Goal: Information Seeking & Learning: Learn about a topic

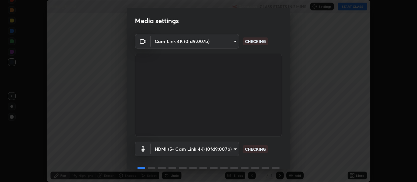
scroll to position [32, 0]
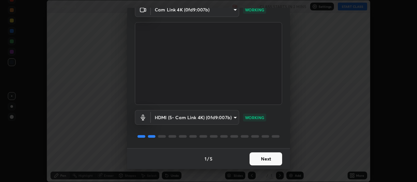
click at [271, 158] on button "Next" at bounding box center [266, 158] width 33 height 13
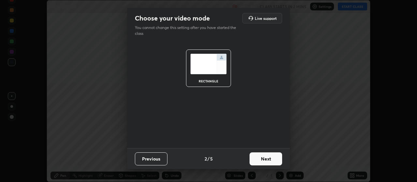
click at [272, 160] on button "Next" at bounding box center [266, 158] width 33 height 13
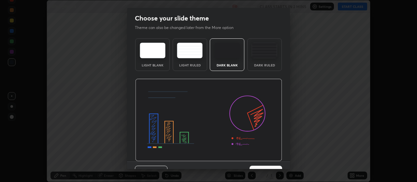
scroll to position [13, 0]
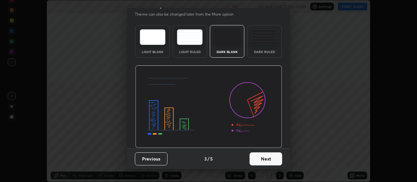
click at [270, 157] on button "Next" at bounding box center [266, 158] width 33 height 13
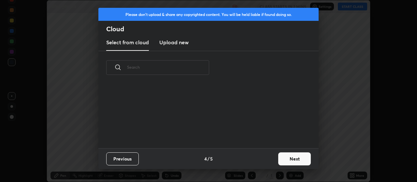
scroll to position [0, 0]
click at [293, 159] on button "Next" at bounding box center [294, 158] width 33 height 13
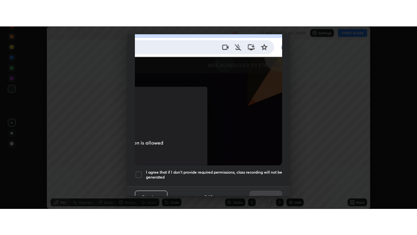
scroll to position [165, 0]
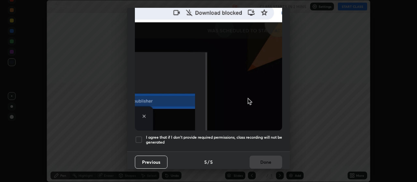
click at [140, 137] on div at bounding box center [139, 140] width 8 height 8
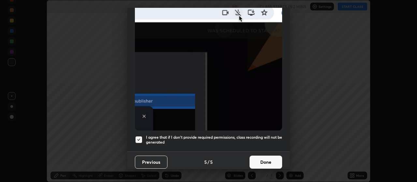
click at [266, 160] on button "Done" at bounding box center [266, 162] width 33 height 13
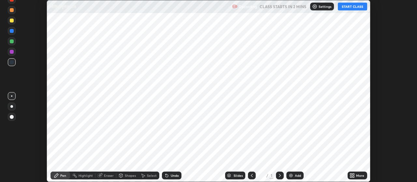
click at [296, 174] on div "Add" at bounding box center [298, 175] width 6 height 3
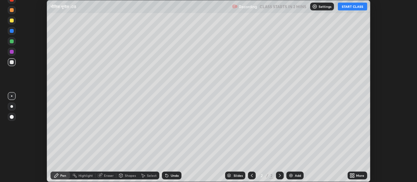
click at [354, 177] on icon at bounding box center [354, 177] width 2 height 2
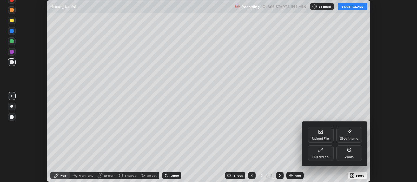
click at [291, 149] on div at bounding box center [208, 91] width 417 height 182
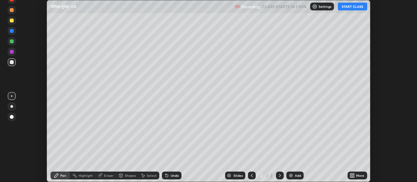
click at [358, 175] on div "More" at bounding box center [360, 175] width 8 height 3
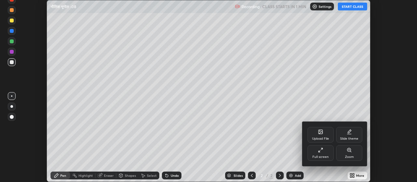
click at [320, 153] on div "Full screen" at bounding box center [321, 153] width 26 height 16
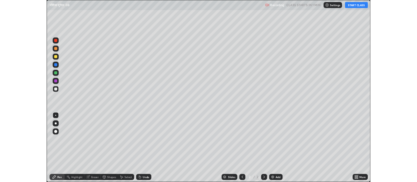
scroll to position [235, 417]
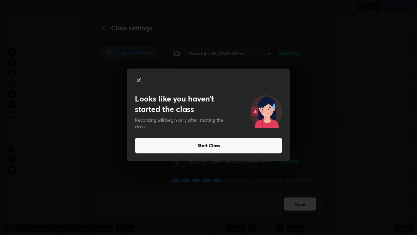
click at [207, 146] on button "Start Class" at bounding box center [208, 145] width 147 height 16
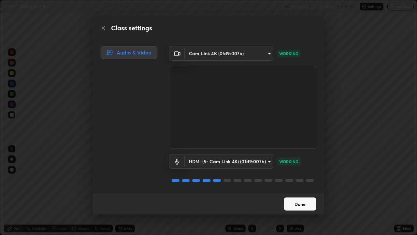
click at [298, 182] on button "Done" at bounding box center [300, 203] width 33 height 13
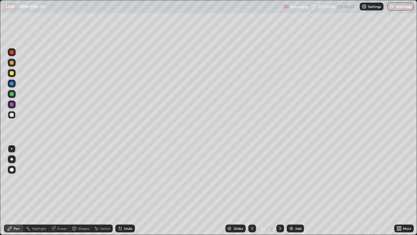
click at [11, 158] on div at bounding box center [11, 159] width 3 height 3
click at [12, 72] on div at bounding box center [12, 73] width 4 height 4
click at [10, 72] on div at bounding box center [12, 73] width 4 height 4
click at [12, 84] on div at bounding box center [12, 83] width 4 height 4
click at [12, 94] on div at bounding box center [12, 94] width 4 height 4
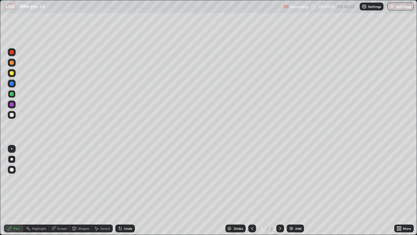
click at [12, 74] on div at bounding box center [12, 73] width 4 height 4
click at [12, 63] on div at bounding box center [12, 63] width 4 height 4
click at [11, 74] on div at bounding box center [12, 73] width 4 height 4
click at [38, 182] on div "Highlight" at bounding box center [39, 227] width 14 height 3
click at [11, 104] on div at bounding box center [12, 104] width 4 height 4
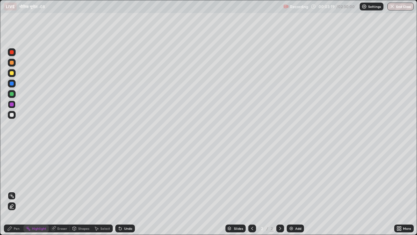
click at [12, 95] on div at bounding box center [12, 94] width 4 height 4
click at [12, 182] on icon at bounding box center [9, 227] width 5 height 5
click at [12, 105] on div at bounding box center [12, 104] width 4 height 4
click at [42, 182] on div "Highlight" at bounding box center [35, 228] width 25 height 8
click at [9, 182] on icon at bounding box center [11, 205] width 5 height 5
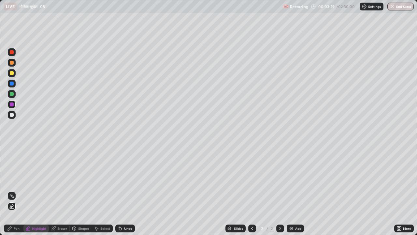
click at [11, 105] on div at bounding box center [12, 104] width 4 height 4
click at [16, 182] on div "Pen" at bounding box center [17, 227] width 6 height 3
click at [10, 117] on div at bounding box center [12, 115] width 8 height 8
click at [14, 182] on div "Pen" at bounding box center [17, 227] width 6 height 3
click at [12, 74] on div at bounding box center [12, 73] width 4 height 4
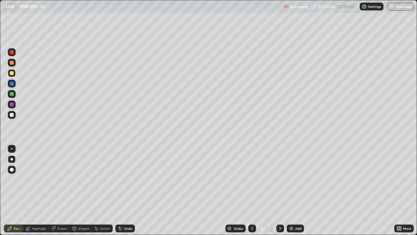
click at [12, 94] on div at bounding box center [12, 94] width 4 height 4
click at [12, 116] on div at bounding box center [12, 115] width 4 height 4
click at [36, 182] on div "Highlight" at bounding box center [39, 227] width 14 height 3
click at [10, 94] on div at bounding box center [12, 94] width 4 height 4
click at [17, 182] on div "Pen" at bounding box center [17, 227] width 6 height 3
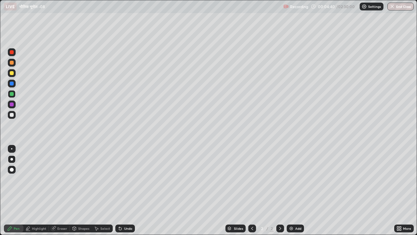
click at [11, 74] on div at bounding box center [12, 73] width 4 height 4
click at [11, 84] on div at bounding box center [12, 83] width 4 height 4
click at [12, 116] on div at bounding box center [12, 115] width 4 height 4
click at [11, 65] on div at bounding box center [12, 63] width 8 height 8
click at [11, 73] on div at bounding box center [12, 73] width 4 height 4
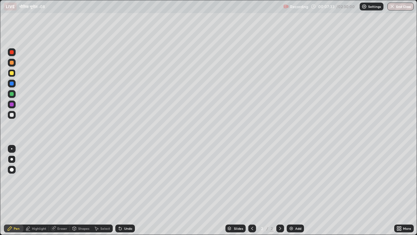
click at [11, 64] on div at bounding box center [12, 63] width 4 height 4
click at [9, 76] on div at bounding box center [12, 73] width 8 height 8
click at [36, 182] on div "Highlight" at bounding box center [39, 227] width 14 height 3
click at [10, 104] on div at bounding box center [12, 104] width 4 height 4
click at [16, 182] on div "Pen" at bounding box center [17, 227] width 6 height 3
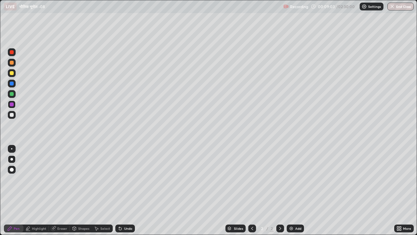
click at [11, 95] on div at bounding box center [12, 94] width 4 height 4
click at [41, 182] on div "Highlight" at bounding box center [39, 227] width 14 height 3
click at [12, 73] on div at bounding box center [12, 73] width 4 height 4
click at [12, 182] on div "Pen" at bounding box center [14, 228] width 20 height 8
click at [13, 115] on div at bounding box center [12, 115] width 4 height 4
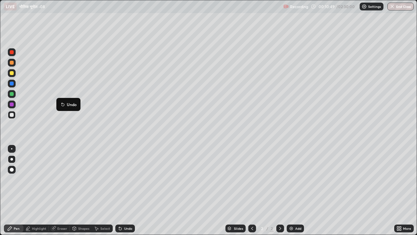
click at [15, 103] on div at bounding box center [12, 104] width 8 height 8
click at [293, 182] on img at bounding box center [291, 227] width 5 height 5
click at [12, 93] on div at bounding box center [12, 94] width 4 height 4
click at [13, 72] on div at bounding box center [12, 73] width 4 height 4
click at [12, 94] on div at bounding box center [12, 94] width 4 height 4
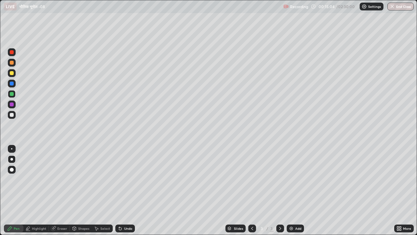
click at [11, 106] on div at bounding box center [12, 104] width 4 height 4
click at [12, 95] on div at bounding box center [12, 94] width 4 height 4
click at [11, 75] on div at bounding box center [12, 73] width 4 height 4
click at [40, 182] on div "Highlight" at bounding box center [39, 227] width 14 height 3
click at [11, 94] on div at bounding box center [12, 94] width 4 height 4
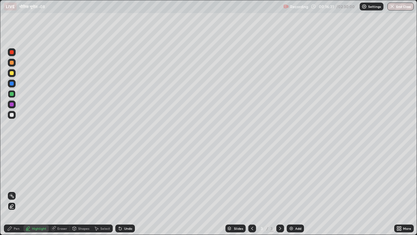
click at [11, 65] on div at bounding box center [12, 63] width 8 height 8
click at [13, 73] on div at bounding box center [12, 73] width 4 height 4
click at [12, 116] on div at bounding box center [12, 115] width 4 height 4
click at [16, 182] on div "Pen" at bounding box center [14, 228] width 20 height 8
click at [125, 182] on div "Undo" at bounding box center [128, 227] width 8 height 3
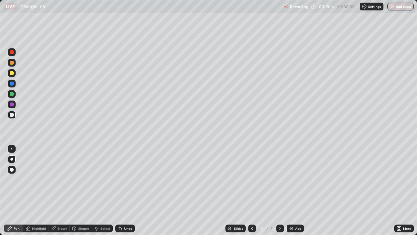
click at [11, 169] on div at bounding box center [12, 169] width 4 height 4
click at [13, 81] on div at bounding box center [12, 84] width 8 height 8
click at [14, 107] on div at bounding box center [12, 104] width 8 height 8
click at [10, 114] on div at bounding box center [12, 115] width 4 height 4
click at [41, 182] on div "Highlight" at bounding box center [39, 227] width 14 height 3
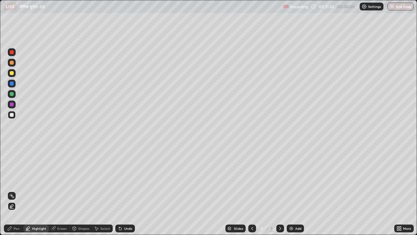
click at [11, 72] on div at bounding box center [12, 73] width 4 height 4
click at [17, 182] on div "Pen" at bounding box center [17, 227] width 6 height 3
click at [15, 113] on div at bounding box center [12, 115] width 8 height 8
click at [11, 95] on div at bounding box center [12, 94] width 4 height 4
click at [132, 182] on div "Undo" at bounding box center [125, 228] width 20 height 8
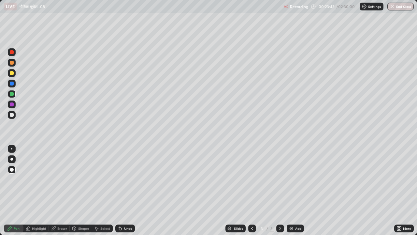
click at [133, 182] on div "Undo" at bounding box center [125, 228] width 20 height 8
click at [133, 182] on div "Undo" at bounding box center [124, 228] width 22 height 13
click at [294, 182] on div "Add" at bounding box center [295, 228] width 17 height 8
click at [13, 105] on div at bounding box center [12, 104] width 4 height 4
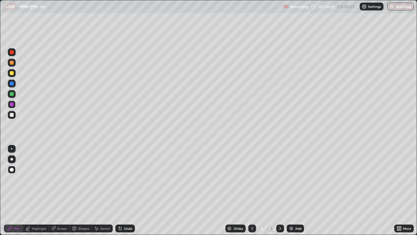
click at [11, 74] on div at bounding box center [12, 73] width 4 height 4
click at [14, 64] on div at bounding box center [12, 63] width 8 height 8
click at [10, 115] on div at bounding box center [12, 115] width 4 height 4
click at [12, 85] on div at bounding box center [12, 83] width 4 height 4
click at [13, 94] on div at bounding box center [12, 94] width 4 height 4
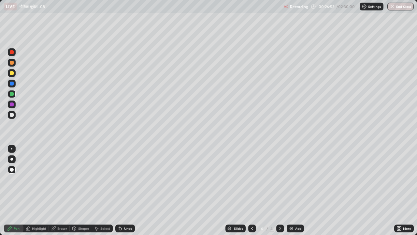
click at [290, 182] on img at bounding box center [291, 227] width 5 height 5
click at [10, 73] on div at bounding box center [12, 73] width 4 height 4
click at [11, 85] on div at bounding box center [12, 83] width 4 height 4
click at [13, 104] on div at bounding box center [12, 104] width 4 height 4
click at [36, 182] on div "Highlight" at bounding box center [39, 227] width 14 height 3
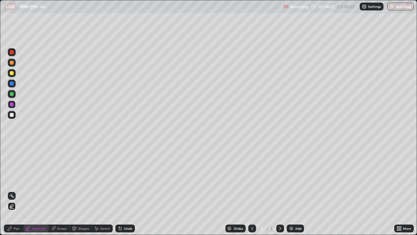
click at [13, 72] on div at bounding box center [12, 73] width 4 height 4
click at [13, 182] on div "Pen" at bounding box center [14, 228] width 20 height 8
click at [9, 104] on div at bounding box center [12, 104] width 8 height 8
click at [252, 182] on icon at bounding box center [252, 227] width 5 height 5
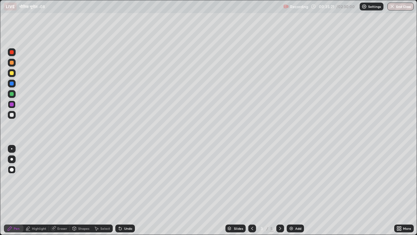
click at [279, 182] on icon at bounding box center [280, 227] width 5 height 5
click at [289, 182] on img at bounding box center [291, 227] width 5 height 5
click at [12, 84] on div at bounding box center [12, 83] width 4 height 4
click at [14, 74] on div at bounding box center [12, 73] width 8 height 8
click at [16, 94] on div at bounding box center [12, 94] width 10 height 10
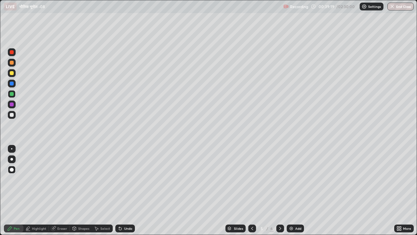
click at [252, 182] on icon at bounding box center [252, 227] width 2 height 3
click at [252, 182] on icon at bounding box center [252, 227] width 5 height 5
click at [280, 182] on icon at bounding box center [280, 227] width 5 height 5
click at [11, 85] on div at bounding box center [12, 83] width 4 height 4
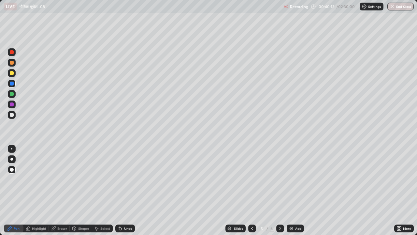
click at [11, 94] on div at bounding box center [12, 94] width 4 height 4
click at [12, 65] on div at bounding box center [12, 63] width 8 height 8
click at [251, 182] on icon at bounding box center [252, 227] width 5 height 5
click at [250, 182] on icon at bounding box center [252, 227] width 5 height 5
click at [280, 182] on icon at bounding box center [280, 227] width 5 height 5
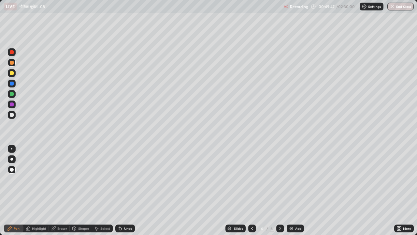
click at [280, 182] on icon at bounding box center [280, 227] width 5 height 5
click at [252, 182] on icon at bounding box center [252, 227] width 5 height 5
click at [12, 81] on div at bounding box center [12, 84] width 8 height 8
click at [280, 182] on icon at bounding box center [280, 227] width 5 height 5
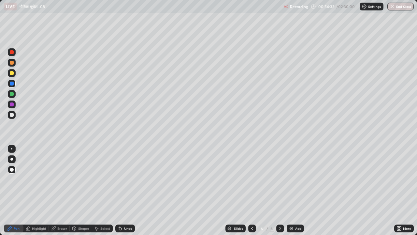
click at [296, 182] on div "Add" at bounding box center [298, 227] width 6 height 3
click at [12, 105] on div at bounding box center [12, 104] width 4 height 4
click at [12, 95] on div at bounding box center [12, 94] width 4 height 4
click at [11, 115] on div at bounding box center [12, 115] width 4 height 4
click at [291, 182] on div "Add" at bounding box center [295, 228] width 17 height 8
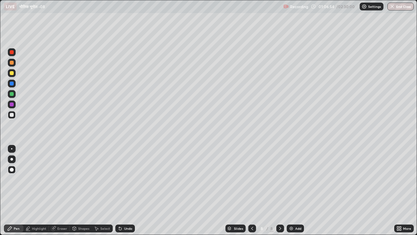
click at [15, 75] on div at bounding box center [12, 73] width 8 height 8
click at [12, 93] on div at bounding box center [12, 94] width 4 height 4
click at [10, 64] on div at bounding box center [12, 63] width 4 height 4
click at [11, 75] on div at bounding box center [12, 73] width 4 height 4
click at [12, 116] on div at bounding box center [12, 115] width 4 height 4
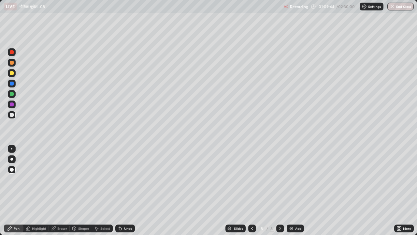
click at [10, 62] on div at bounding box center [12, 63] width 4 height 4
click at [290, 182] on img at bounding box center [291, 227] width 5 height 5
click at [11, 115] on div at bounding box center [12, 115] width 4 height 4
click at [12, 74] on div at bounding box center [12, 73] width 4 height 4
click at [289, 182] on img at bounding box center [291, 227] width 5 height 5
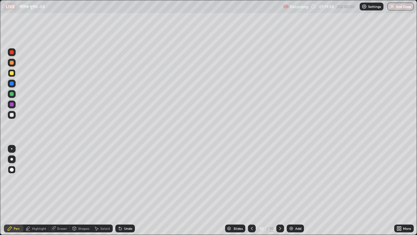
click at [11, 94] on div at bounding box center [12, 94] width 4 height 4
click at [398, 182] on icon at bounding box center [399, 227] width 5 height 5
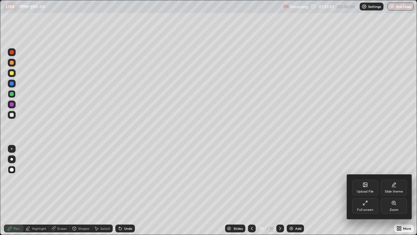
click at [363, 182] on icon at bounding box center [364, 204] width 2 height 2
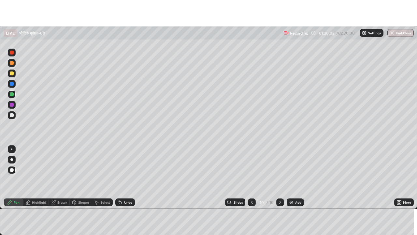
scroll to position [32400, 32165]
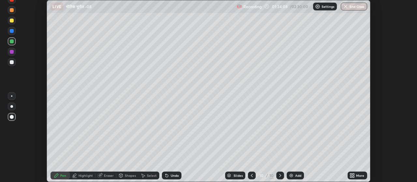
click at [350, 174] on icon at bounding box center [352, 175] width 5 height 5
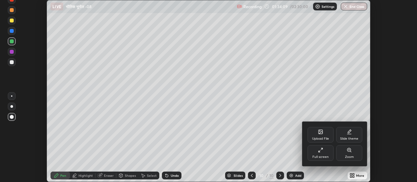
click at [322, 153] on div "Full screen" at bounding box center [321, 153] width 26 height 16
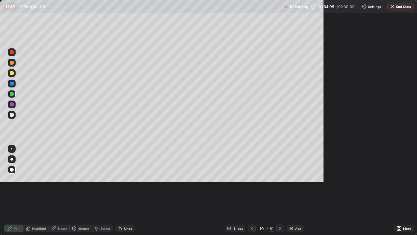
scroll to position [235, 417]
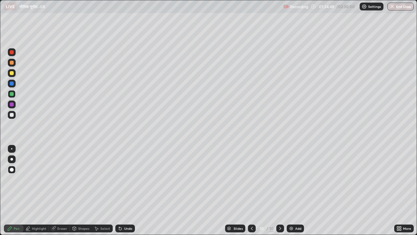
click at [13, 74] on div at bounding box center [12, 73] width 4 height 4
click at [12, 95] on div at bounding box center [12, 94] width 4 height 4
click at [12, 74] on div at bounding box center [12, 73] width 4 height 4
click at [12, 105] on div at bounding box center [12, 104] width 4 height 4
click at [10, 114] on div at bounding box center [12, 115] width 4 height 4
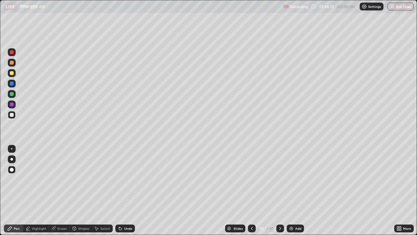
click at [39, 182] on div "Highlight" at bounding box center [39, 227] width 14 height 3
click at [9, 53] on div at bounding box center [12, 52] width 8 height 8
click at [13, 83] on div at bounding box center [12, 83] width 4 height 4
click at [12, 182] on icon at bounding box center [9, 227] width 5 height 5
click at [12, 113] on div at bounding box center [12, 115] width 4 height 4
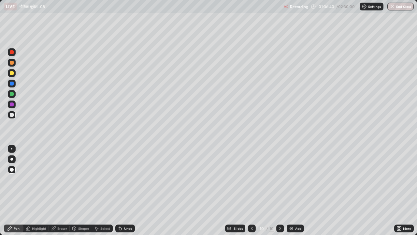
click at [13, 76] on div at bounding box center [12, 73] width 8 height 8
click at [11, 114] on div at bounding box center [12, 115] width 4 height 4
click at [13, 84] on div at bounding box center [12, 83] width 4 height 4
click at [11, 113] on div at bounding box center [12, 115] width 4 height 4
click at [37, 182] on div "Highlight" at bounding box center [39, 227] width 14 height 3
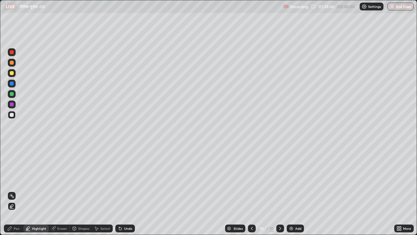
click at [12, 84] on div at bounding box center [12, 83] width 4 height 4
click at [11, 52] on div at bounding box center [12, 52] width 4 height 4
click at [15, 182] on div "Pen" at bounding box center [17, 227] width 6 height 3
click at [11, 114] on div at bounding box center [12, 115] width 4 height 4
click at [11, 73] on div at bounding box center [12, 73] width 4 height 4
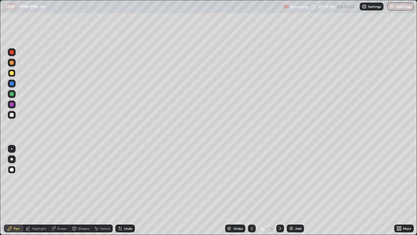
click at [14, 105] on div at bounding box center [12, 104] width 8 height 8
click at [11, 75] on div at bounding box center [12, 73] width 8 height 8
click at [12, 114] on div at bounding box center [12, 115] width 4 height 4
click at [292, 182] on img at bounding box center [291, 227] width 5 height 5
click at [10, 96] on div at bounding box center [12, 94] width 8 height 8
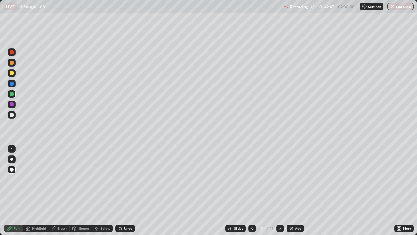
click at [11, 105] on div at bounding box center [12, 104] width 4 height 4
click at [10, 94] on div at bounding box center [12, 94] width 4 height 4
click at [11, 115] on div at bounding box center [12, 115] width 4 height 4
click at [40, 182] on div "Highlight" at bounding box center [39, 227] width 14 height 3
click at [10, 114] on div at bounding box center [12, 115] width 4 height 4
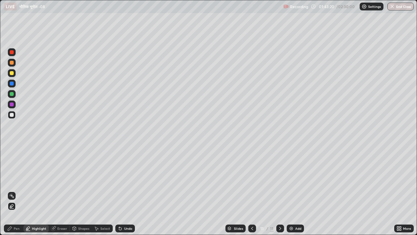
click at [18, 182] on div "Pen" at bounding box center [14, 228] width 20 height 8
click at [12, 75] on div at bounding box center [12, 73] width 8 height 8
click at [11, 105] on div at bounding box center [12, 104] width 4 height 4
click at [12, 64] on div at bounding box center [12, 63] width 4 height 4
click at [12, 85] on div at bounding box center [12, 83] width 4 height 4
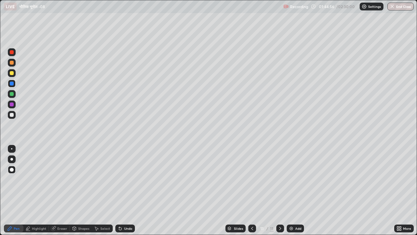
click at [12, 94] on div at bounding box center [12, 94] width 4 height 4
click at [11, 74] on div at bounding box center [12, 73] width 4 height 4
click at [11, 95] on div at bounding box center [12, 94] width 4 height 4
click at [12, 104] on div at bounding box center [12, 104] width 4 height 4
